Goal: Information Seeking & Learning: Find specific fact

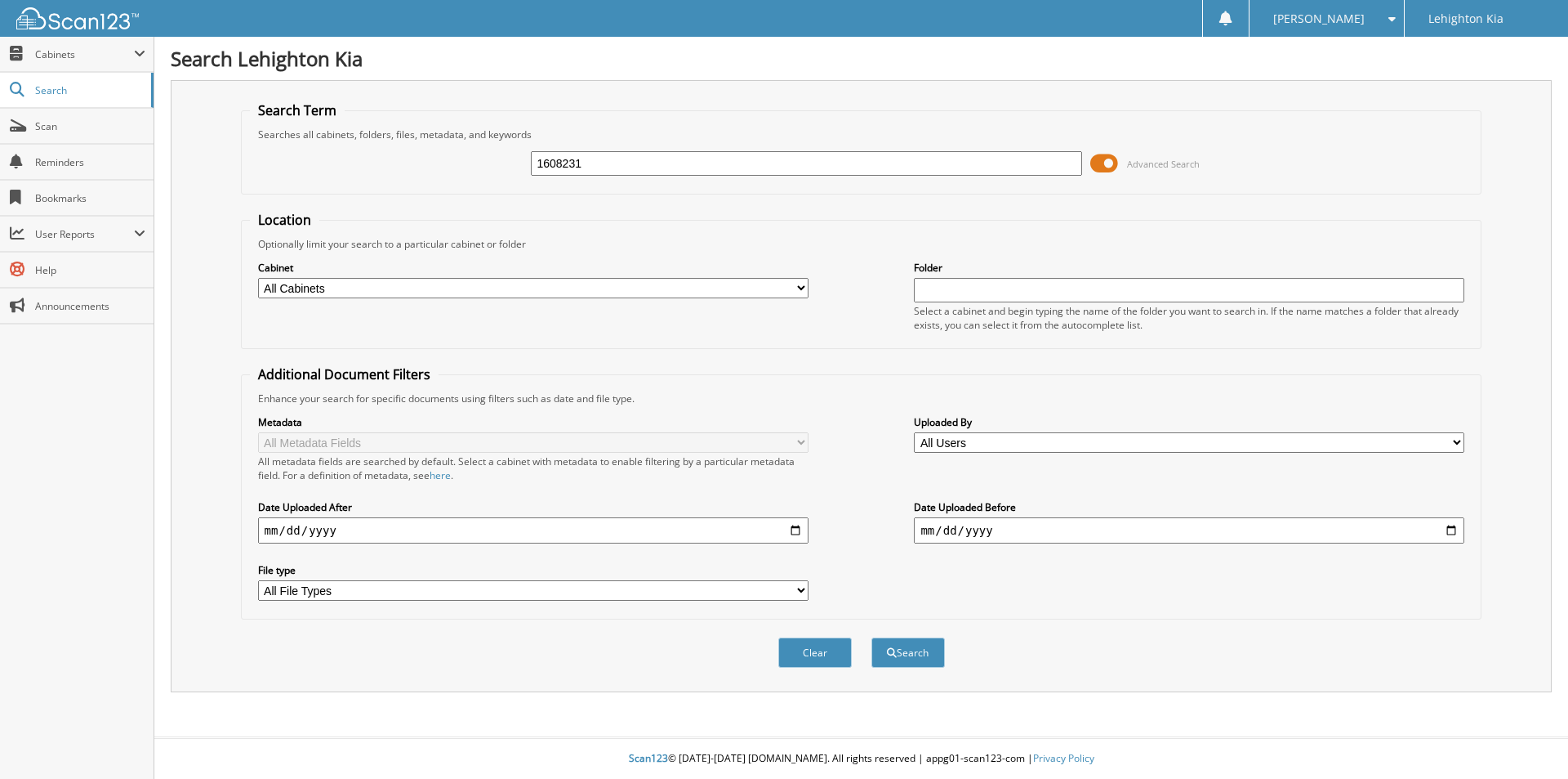
type input "1608231"
click at [872, 638] on button "Search" at bounding box center [909, 653] width 74 height 30
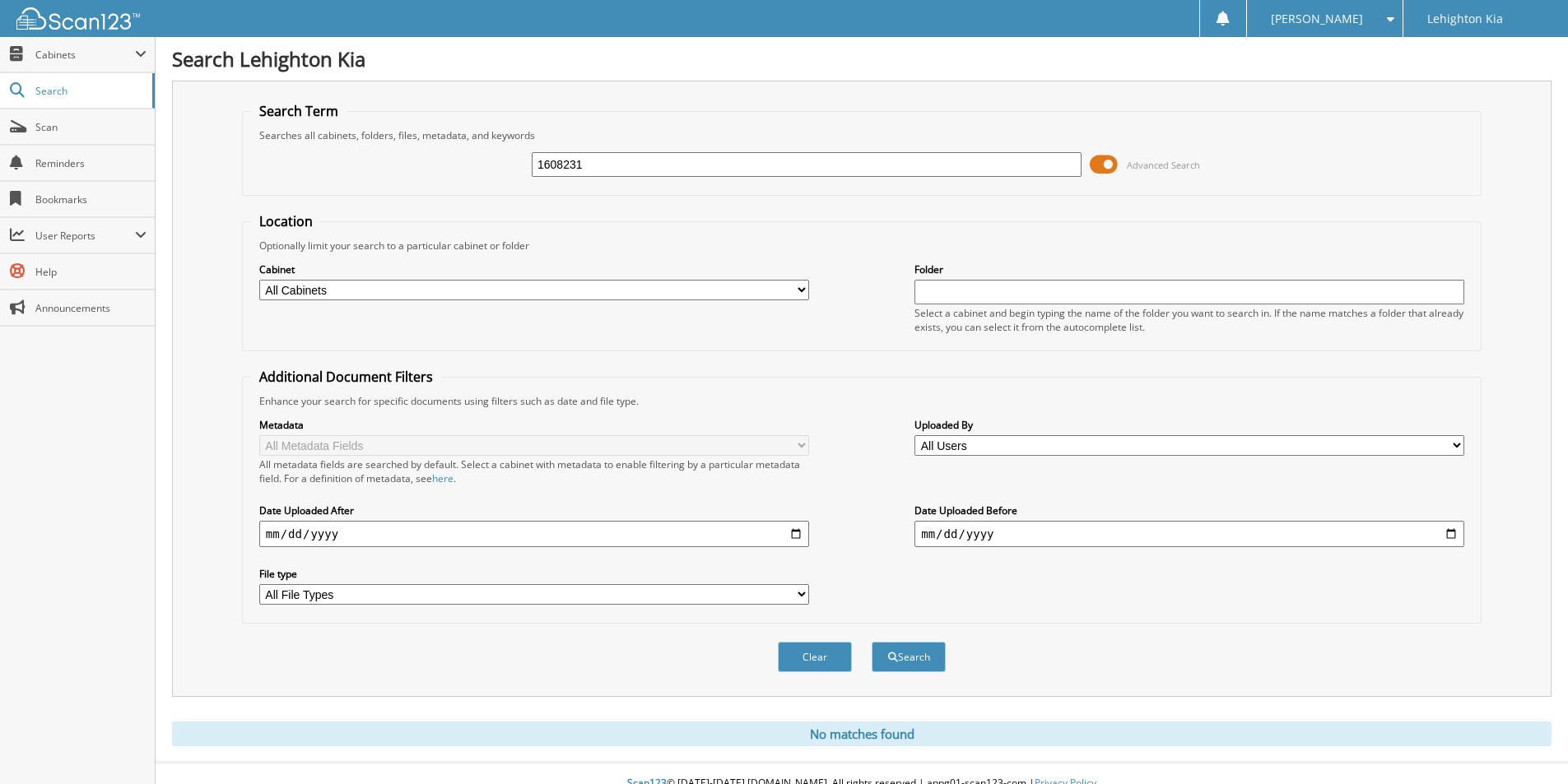
scroll to position [20, 0]
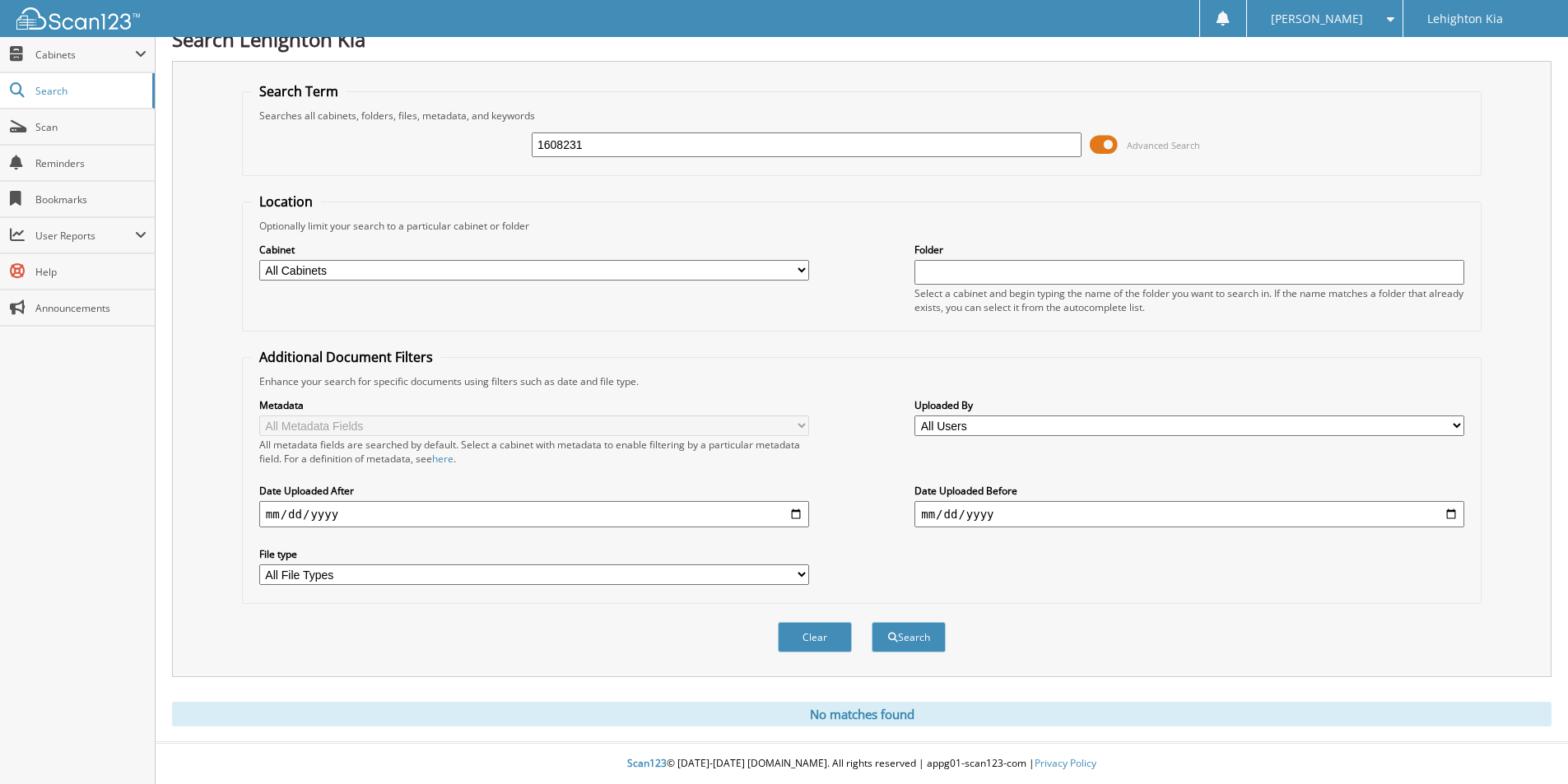
click at [646, 152] on input "1608231" at bounding box center [806, 145] width 550 height 25
type input "1611524"
click at [872, 622] on button "Search" at bounding box center [909, 637] width 74 height 30
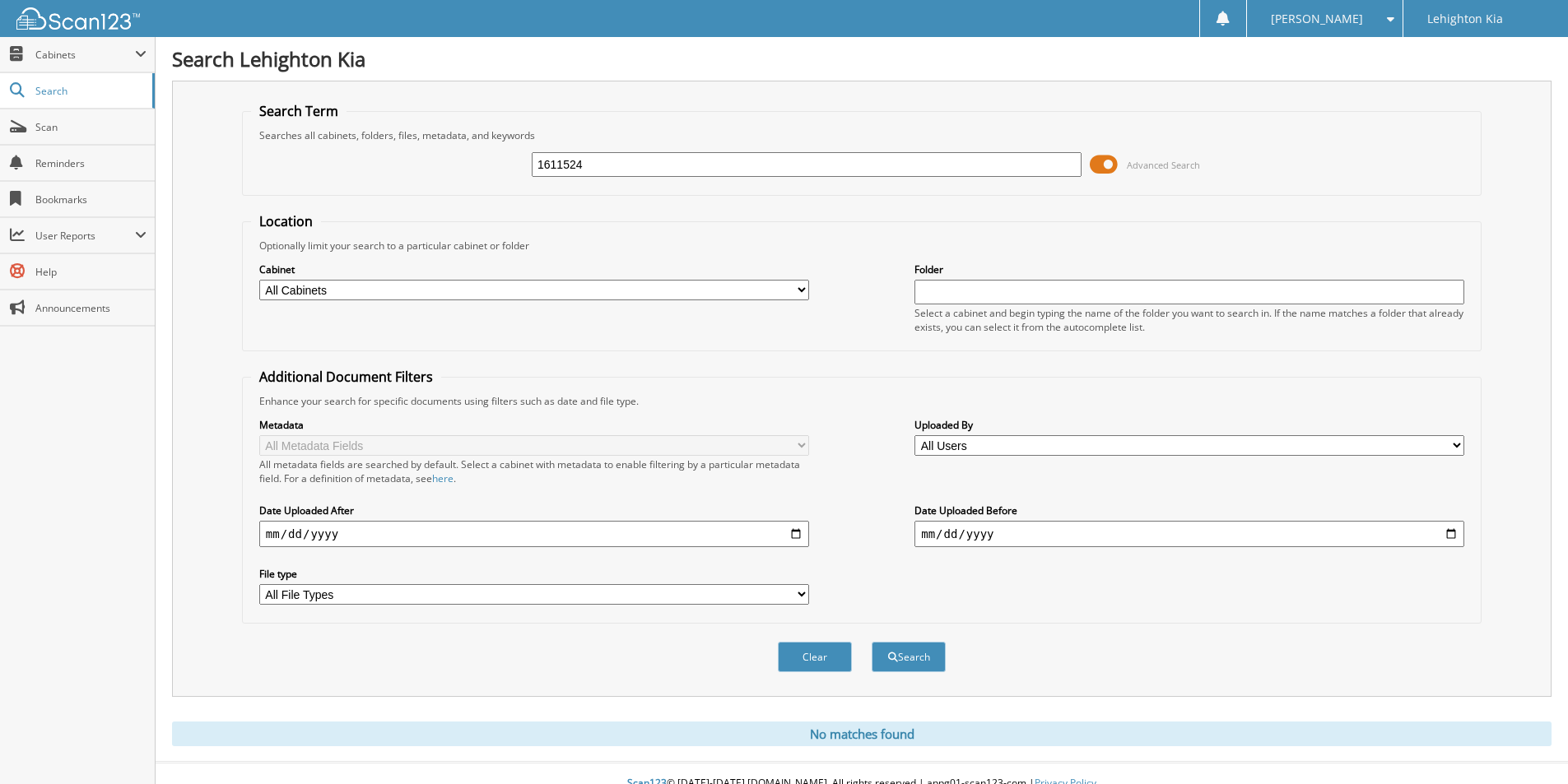
click at [685, 150] on div "1611524 Advanced Search" at bounding box center [861, 164] width 1221 height 45
click at [697, 157] on input "1611524" at bounding box center [806, 164] width 550 height 25
type input "1611127"
click at [872, 642] on button "Search" at bounding box center [909, 657] width 74 height 30
click at [814, 166] on input "1611127" at bounding box center [806, 164] width 550 height 25
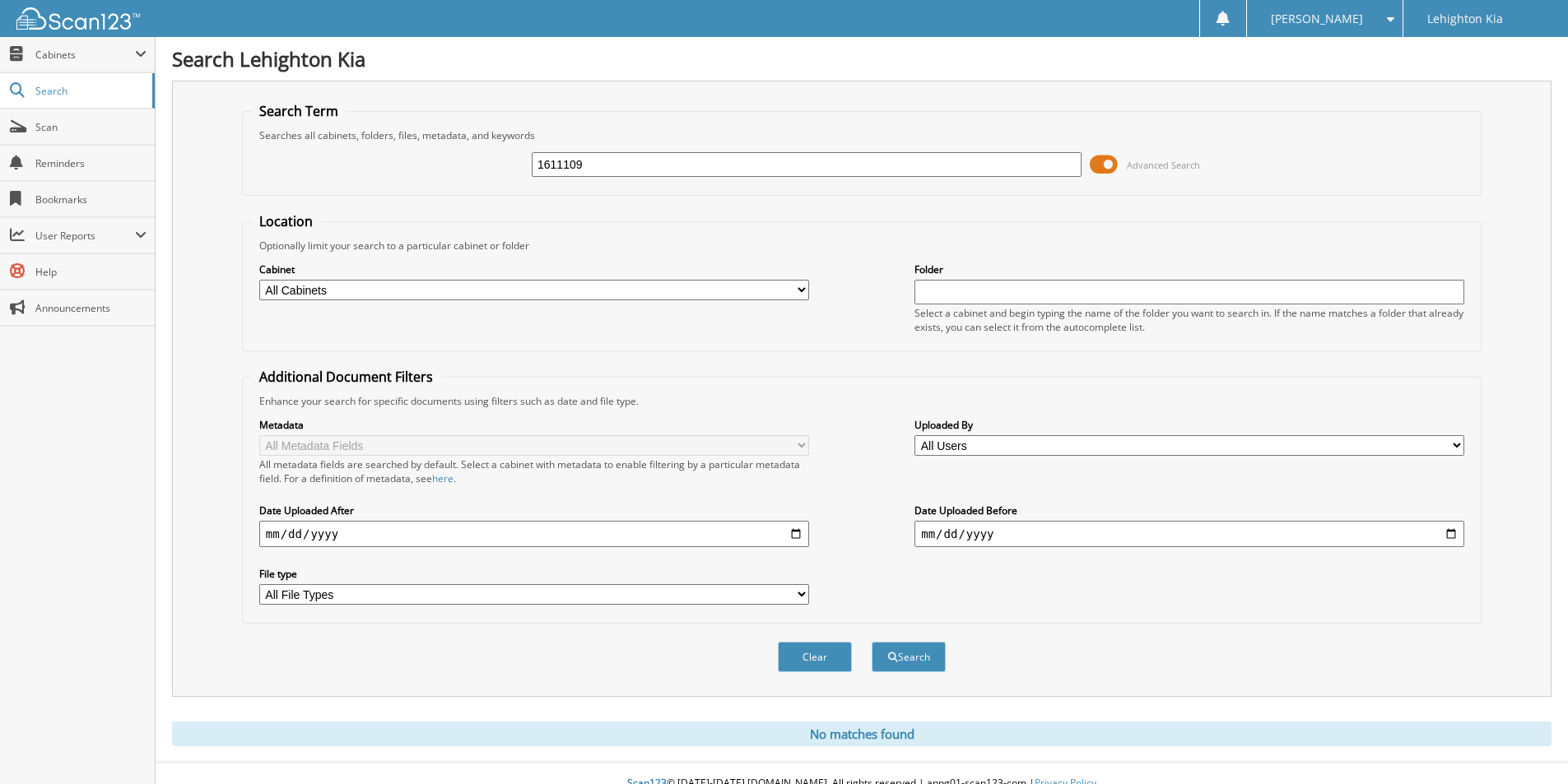
type input "1611109"
click at [872, 642] on button "Search" at bounding box center [909, 657] width 74 height 30
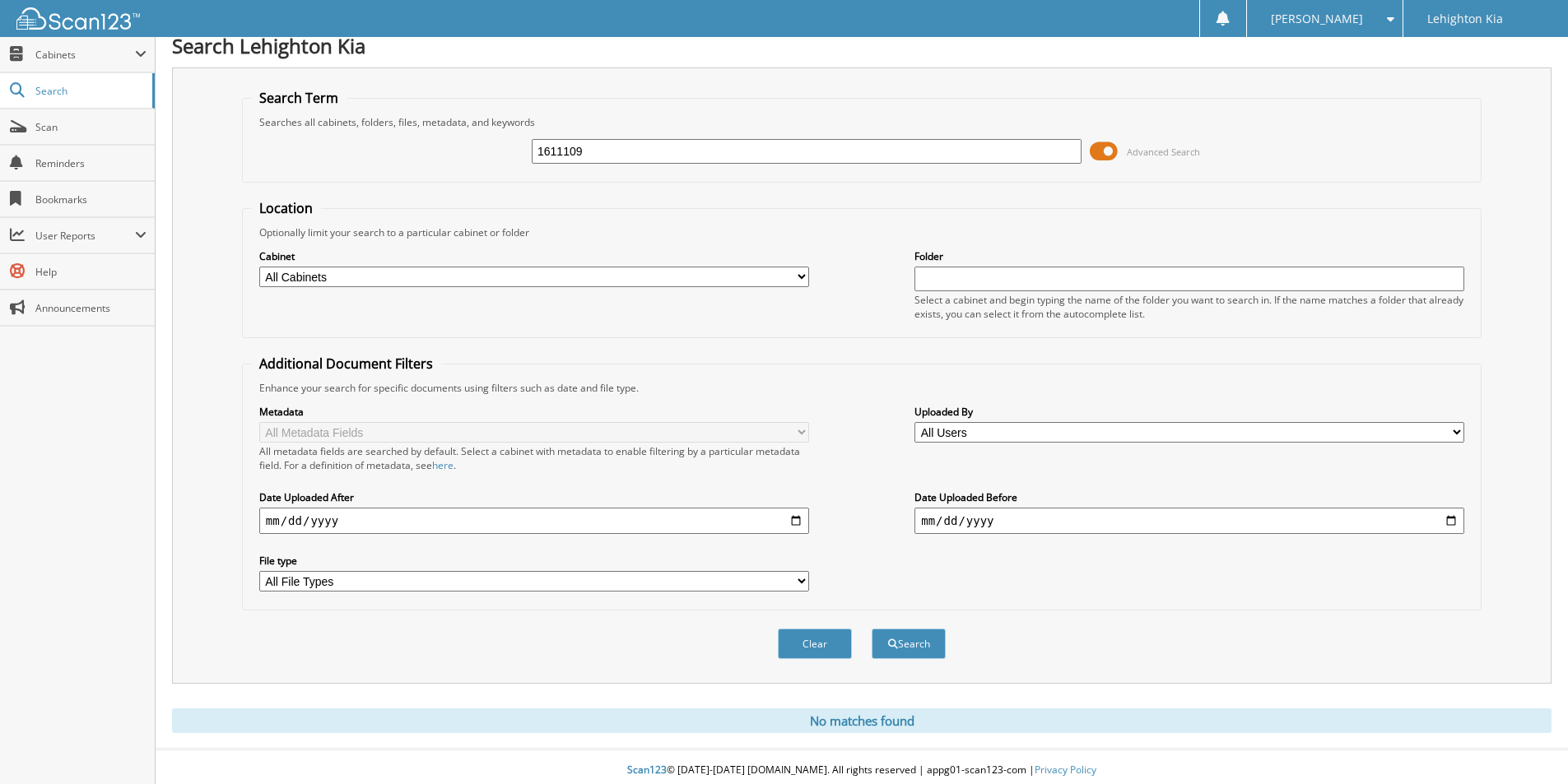
scroll to position [20, 0]
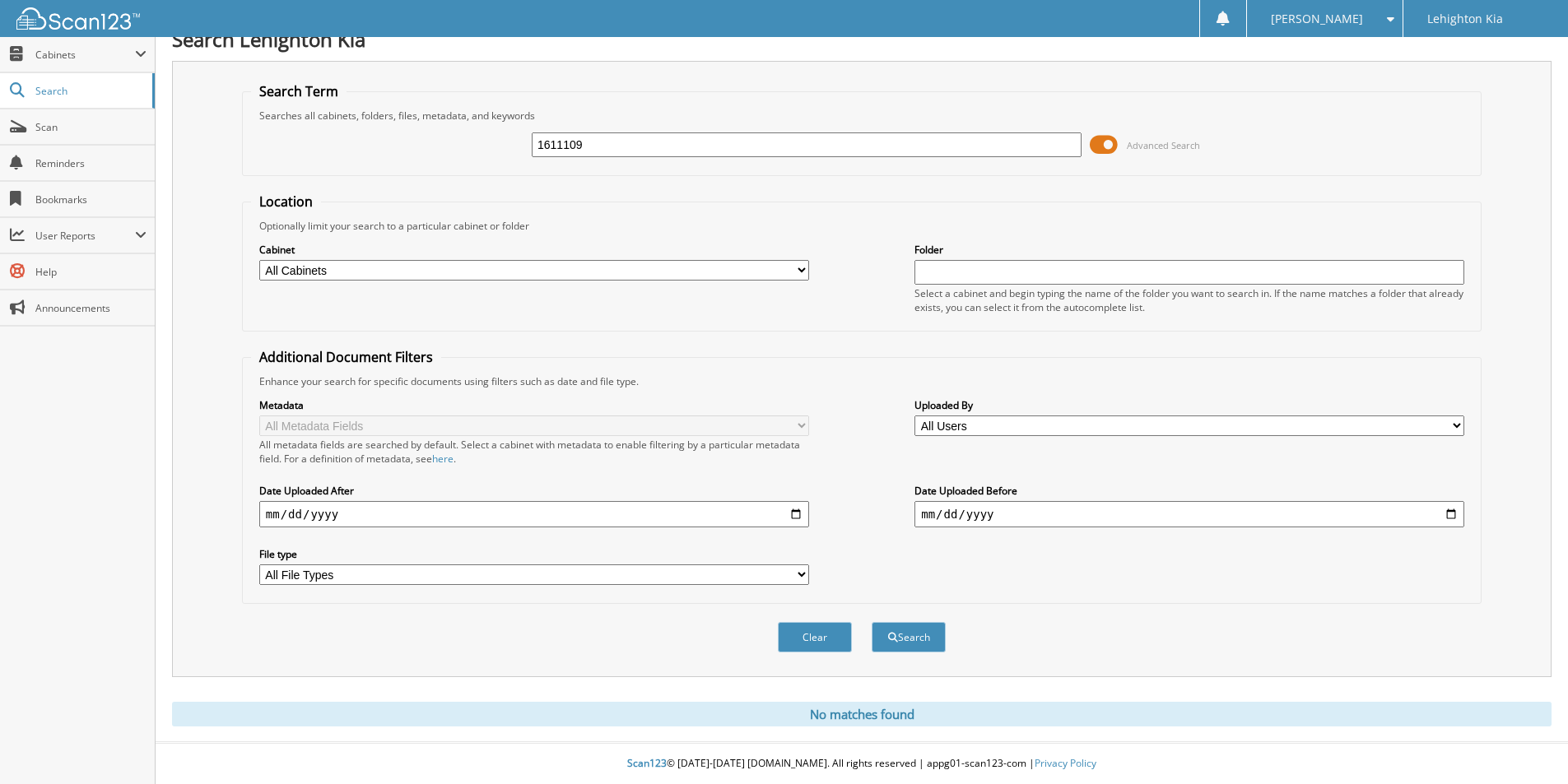
click at [664, 145] on input "1611109" at bounding box center [806, 145] width 550 height 25
type input "1611042"
click at [872, 622] on button "Search" at bounding box center [909, 637] width 74 height 30
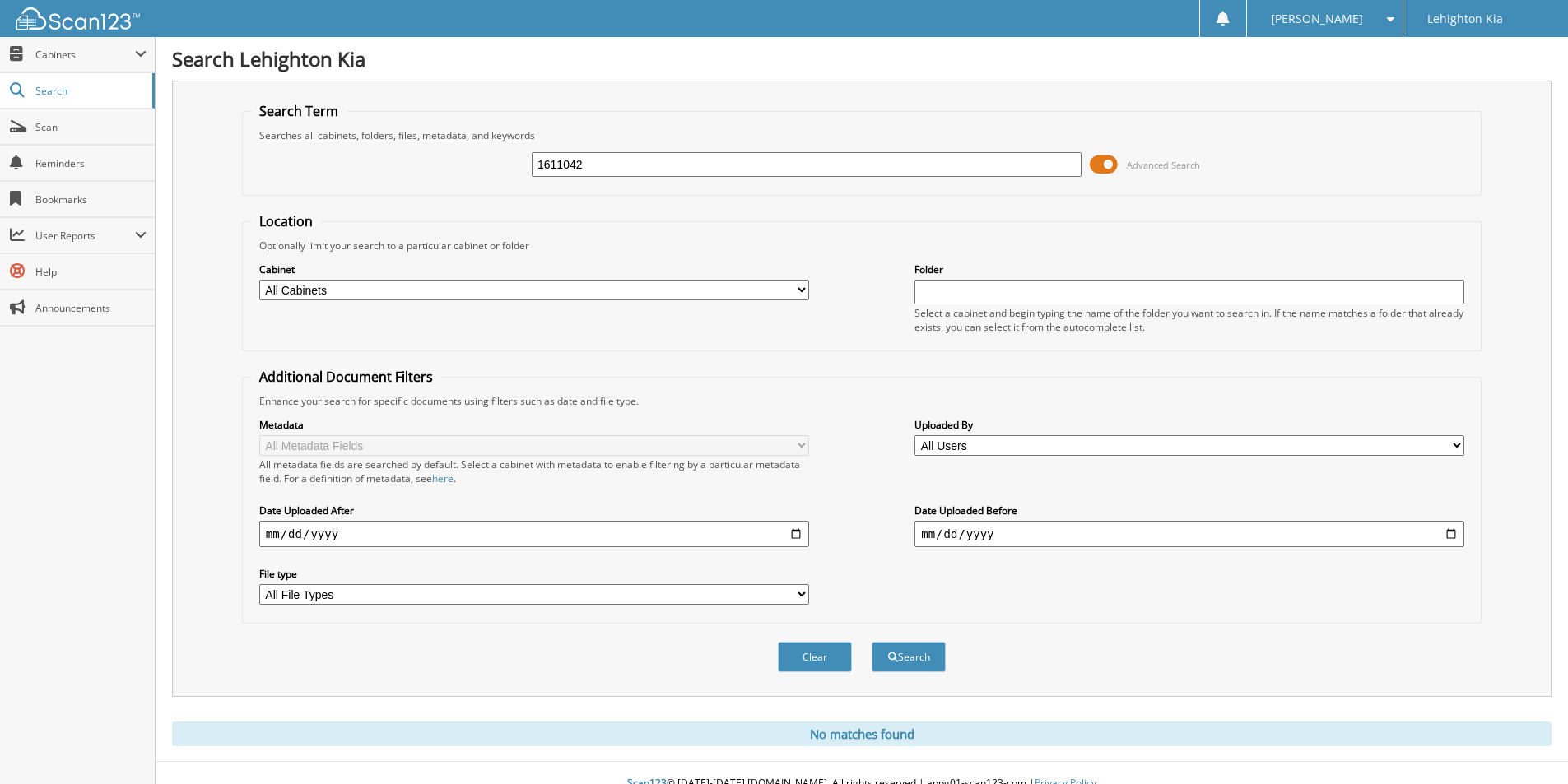
click at [857, 155] on input "1611042" at bounding box center [806, 164] width 550 height 25
type input "1609931"
click at [872, 642] on button "Search" at bounding box center [909, 657] width 74 height 30
click at [804, 155] on input "1609931" at bounding box center [806, 164] width 550 height 25
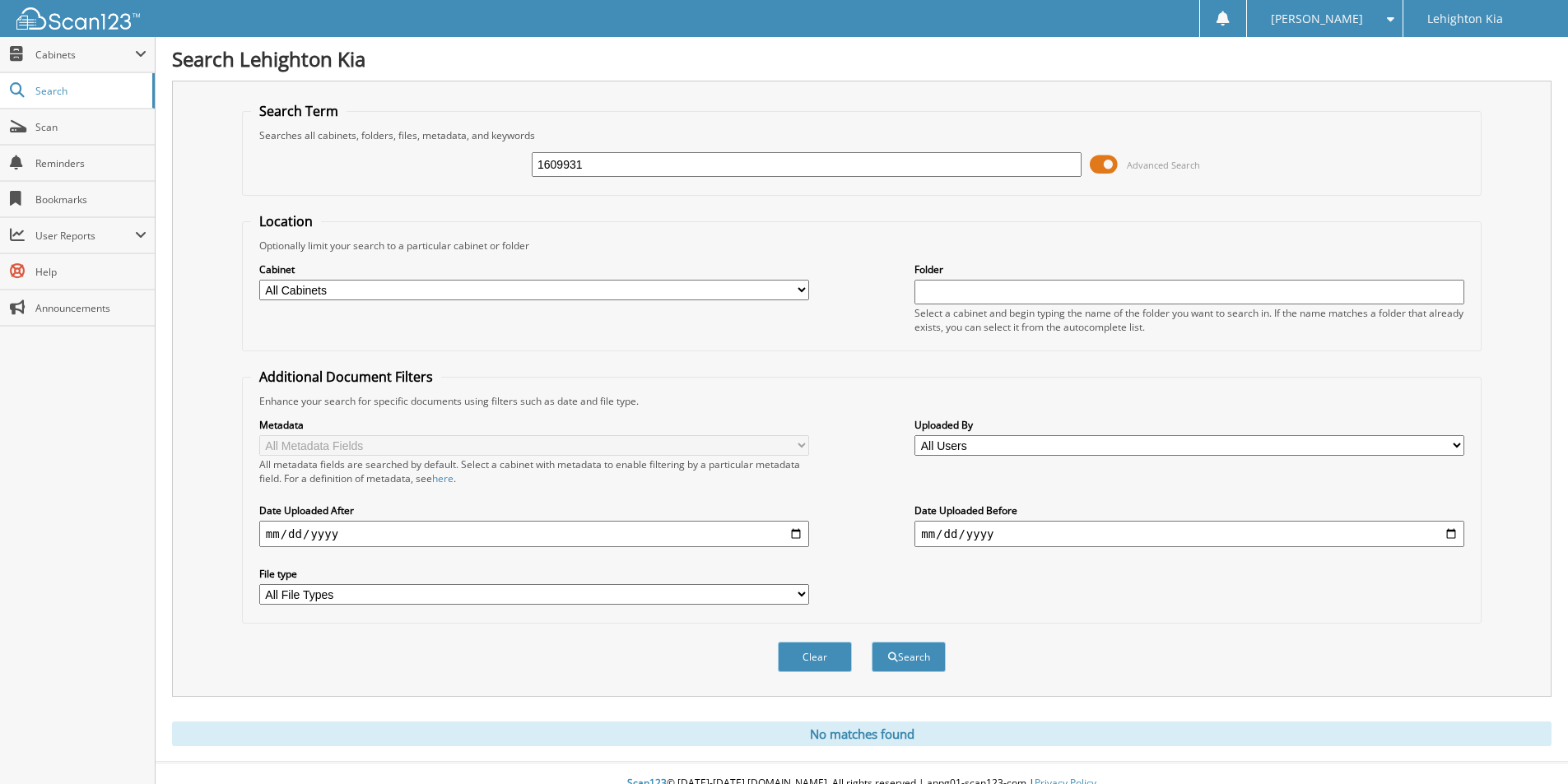
click at [804, 155] on input "1609931" at bounding box center [806, 164] width 550 height 25
type input "1607337"
click at [872, 642] on button "Search" at bounding box center [909, 657] width 74 height 30
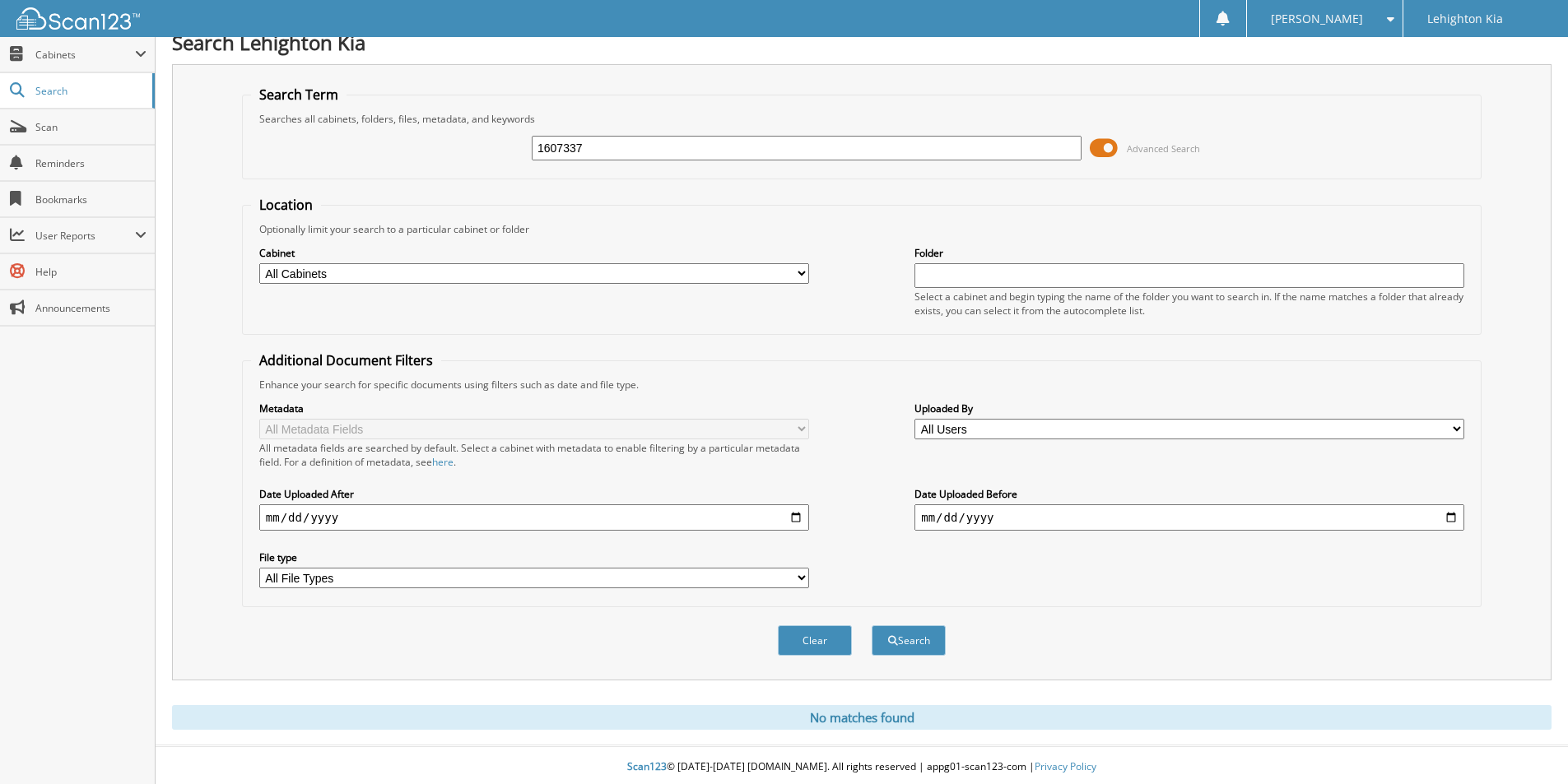
scroll to position [20, 0]
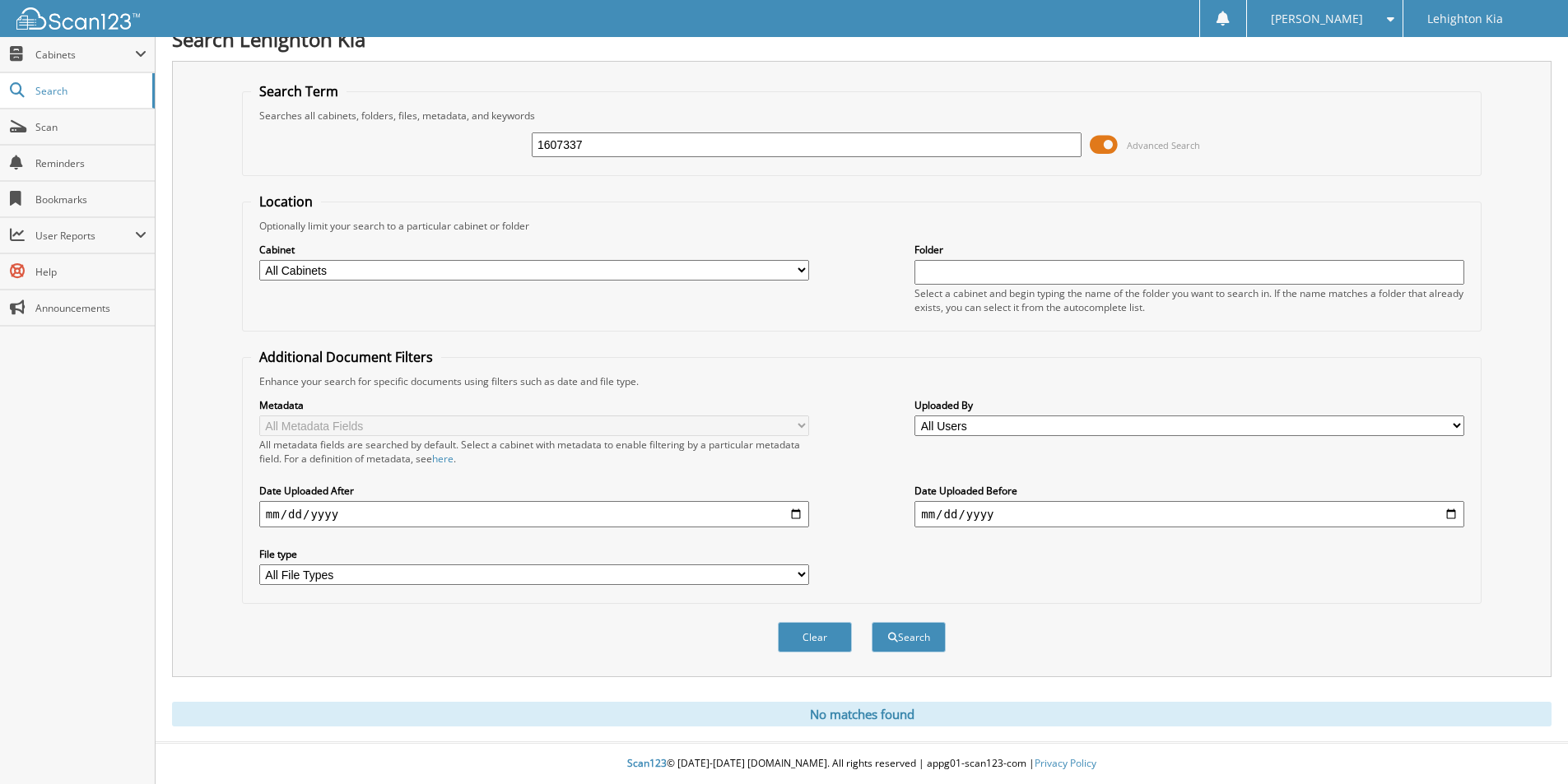
click at [800, 138] on input "1607337" at bounding box center [806, 145] width 550 height 25
type input "1610059"
click at [872, 622] on button "Search" at bounding box center [909, 637] width 74 height 30
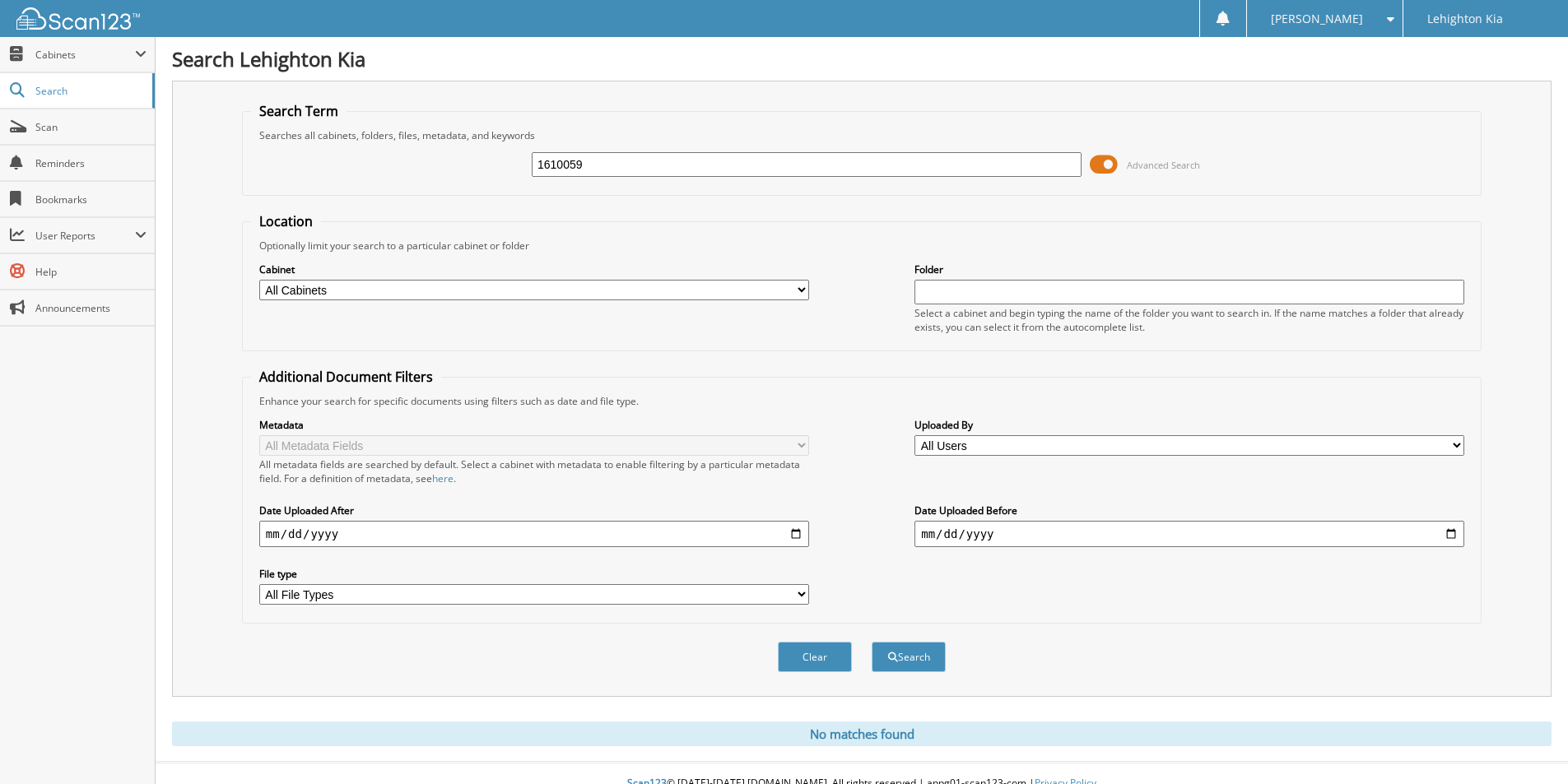
click at [907, 109] on fieldset "Search Term Searches all cabinets, folders, files, metadata, and keywords 16100…" at bounding box center [861, 149] width 1240 height 94
click at [908, 179] on div "1610059 Advanced Search" at bounding box center [861, 164] width 1221 height 45
click at [892, 170] on input "1610059" at bounding box center [806, 164] width 550 height 25
type input "1612500"
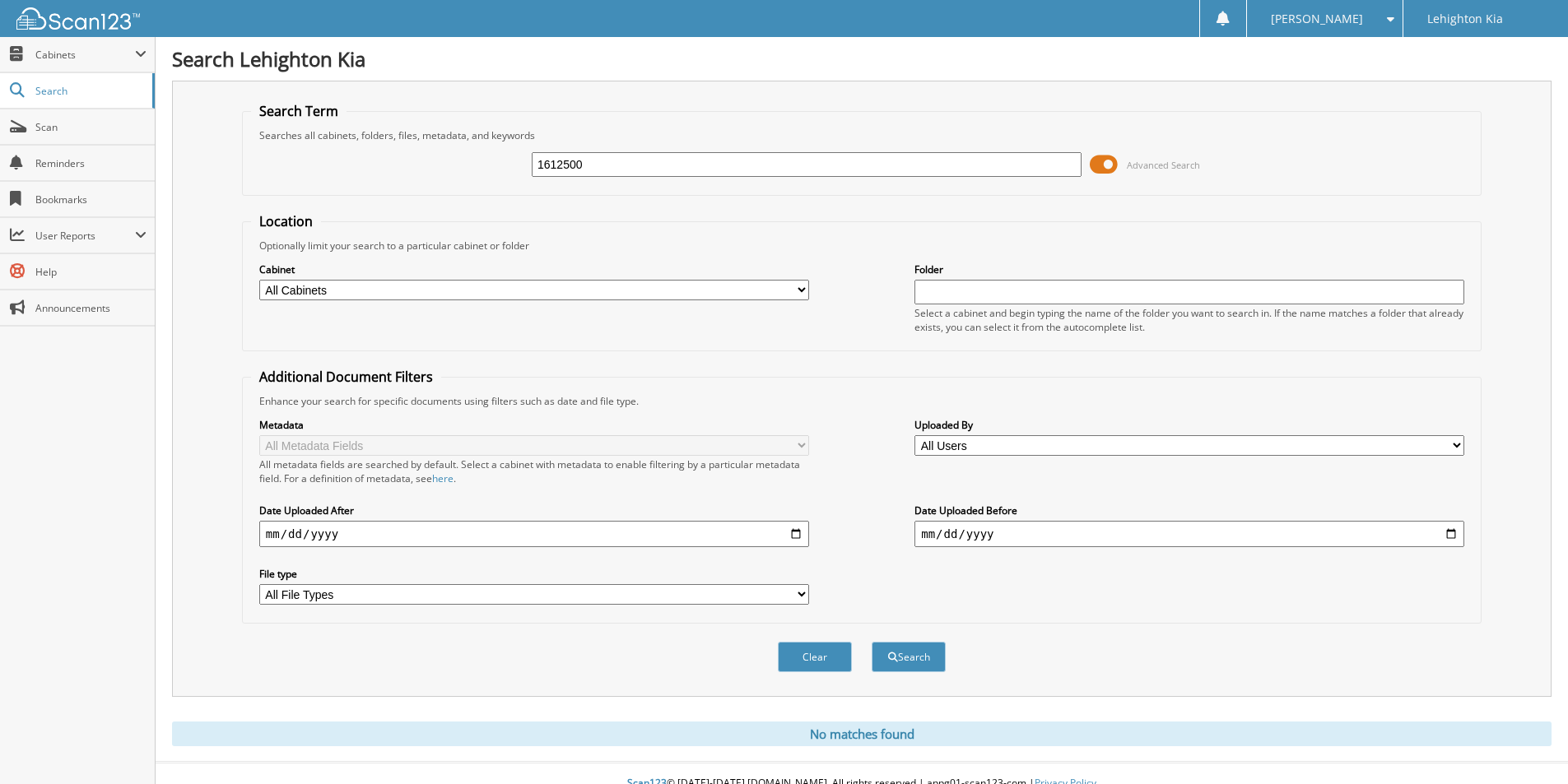
click at [872, 642] on button "Search" at bounding box center [909, 657] width 74 height 30
